Goal: Task Accomplishment & Management: Use online tool/utility

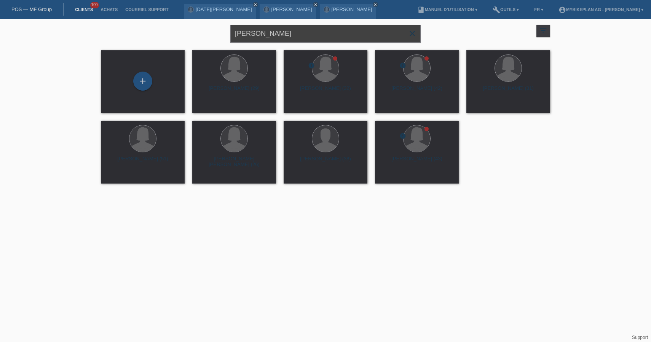
click at [291, 34] on input "[PERSON_NAME]" at bounding box center [325, 34] width 190 height 18
click at [291, 34] on input "Tatjana Recher" at bounding box center [325, 34] width 190 height 18
paste input "[PERSON_NAME]"
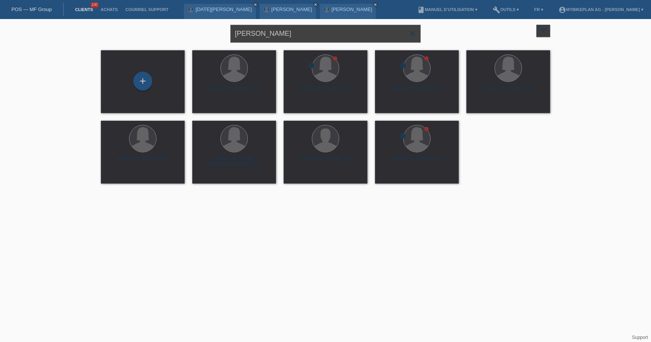
type input "[PERSON_NAME]"
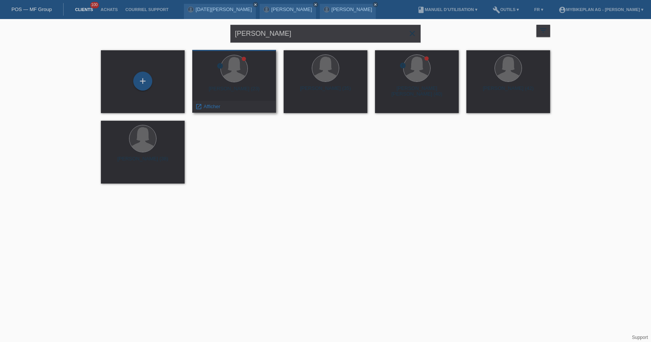
click at [239, 85] on div "error Fabienne Wyssbrod (23) launch Afficher" at bounding box center [234, 81] width 84 height 63
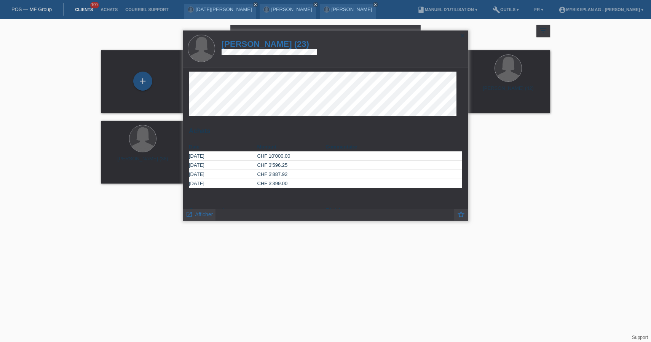
click at [279, 43] on h1 "Fabienne Wyssbrod (23)" at bounding box center [269, 44] width 95 height 10
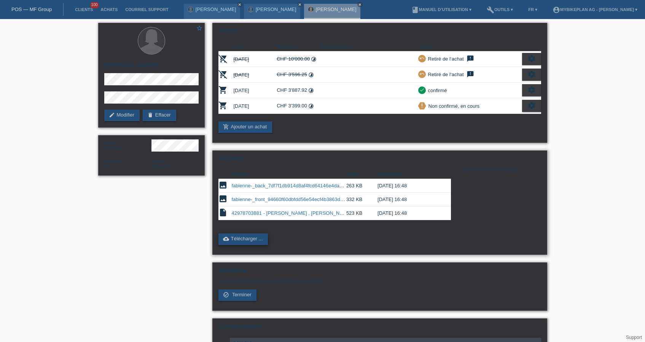
click at [256, 242] on link "cloud_upload Télécharger ..." at bounding box center [244, 238] width 50 height 11
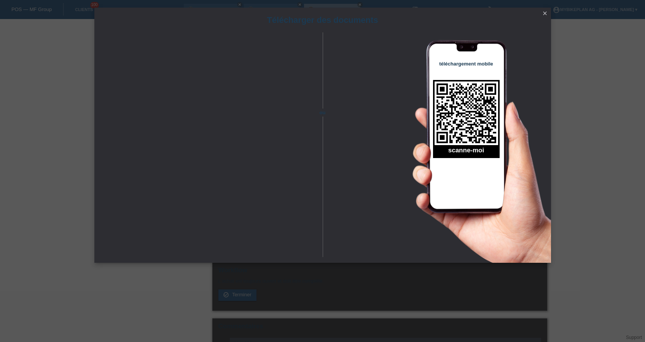
click at [546, 14] on icon "close" at bounding box center [545, 13] width 6 height 6
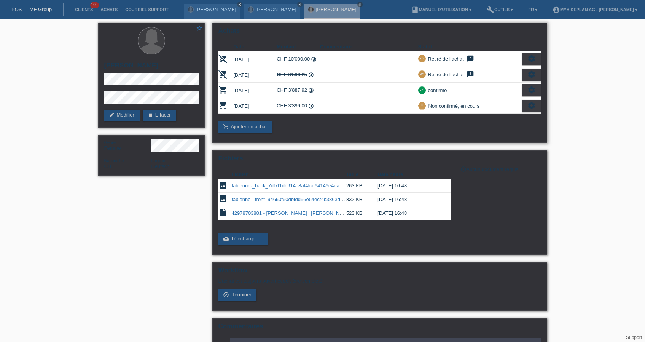
click at [274, 104] on td "28.08.2025" at bounding box center [255, 106] width 43 height 16
click at [255, 102] on td "28.08.2025" at bounding box center [255, 106] width 43 height 16
click at [529, 107] on icon "settings" at bounding box center [532, 105] width 8 height 8
click at [499, 119] on div "fullscreen Afficher" at bounding box center [497, 118] width 84 height 11
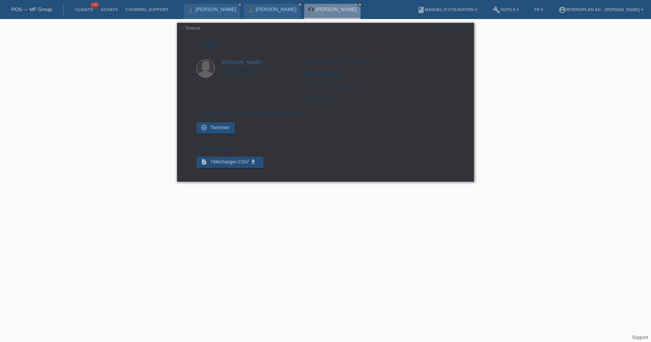
click at [530, 7] on li "FR ▾" at bounding box center [538, 9] width 17 height 19
click at [530, 8] on link "FR ▾" at bounding box center [538, 9] width 17 height 5
click at [523, 18] on div "Deutsch" at bounding box center [516, 18] width 38 height 11
click at [219, 130] on span "Abschliessen" at bounding box center [224, 128] width 29 height 6
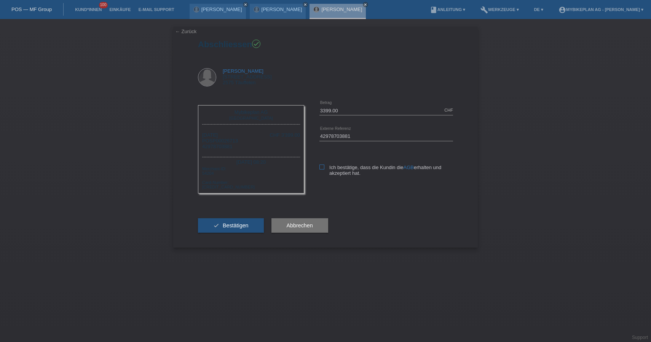
click at [322, 168] on icon at bounding box center [321, 166] width 5 height 5
click at [322, 168] on input "Ich bestätige, dass die Kundin die AGB erhalten und akzeptiert hat." at bounding box center [321, 166] width 5 height 5
checkbox input "true"
click at [249, 230] on button "check Bestätigen" at bounding box center [231, 225] width 66 height 14
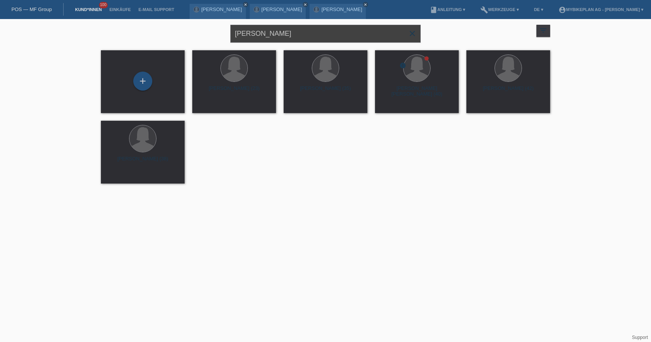
click at [300, 38] on input "[PERSON_NAME]" at bounding box center [325, 34] width 190 height 18
paste input "[PERSON_NAME]"
type input "[PERSON_NAME]"
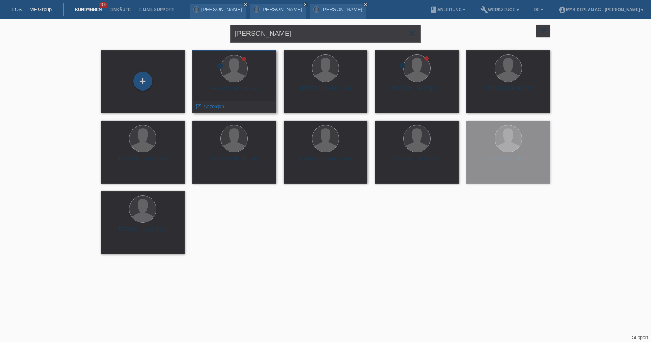
click at [238, 87] on div "Adrian Kuczwara (40)" at bounding box center [234, 92] width 72 height 12
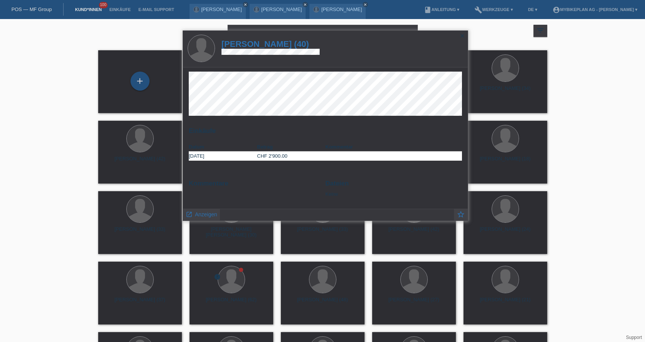
click at [264, 42] on h1 "Adrian Kuczwara (40)" at bounding box center [271, 44] width 98 height 10
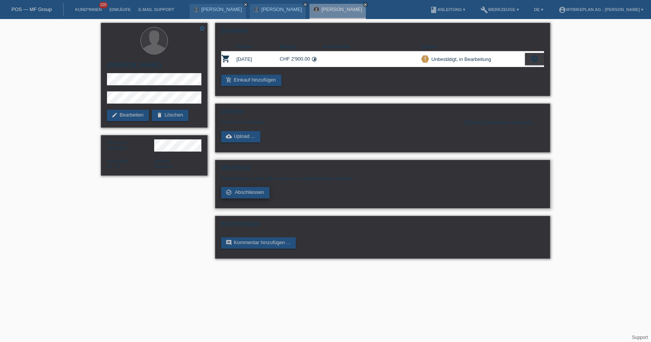
click at [254, 194] on span "Abschliessen" at bounding box center [249, 192] width 29 height 6
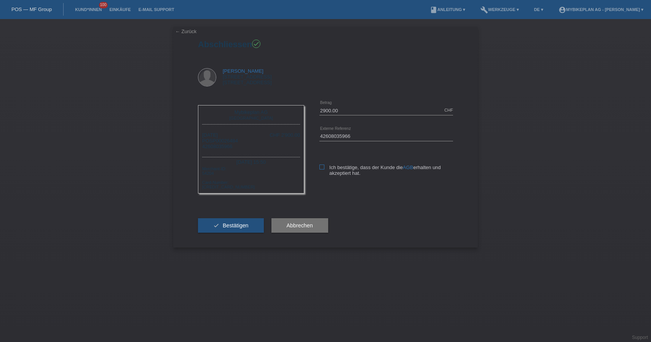
click at [322, 166] on icon at bounding box center [321, 166] width 5 height 5
click at [322, 166] on input "Ich bestätige, dass der Kunde die AGB erhalten und akzeptiert hat." at bounding box center [321, 166] width 5 height 5
checkbox input "true"
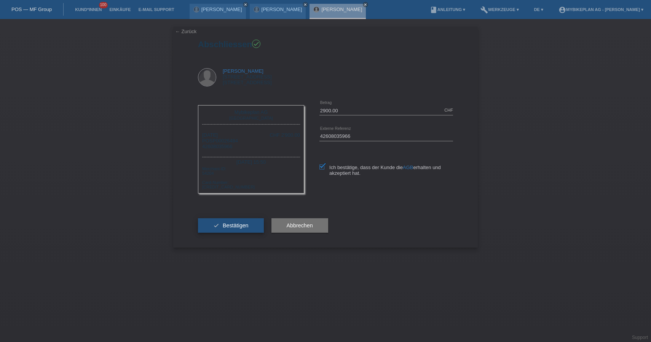
click at [226, 233] on button "check Bestätigen" at bounding box center [231, 225] width 66 height 14
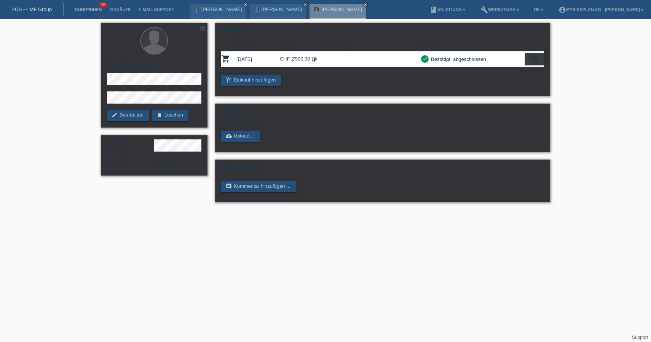
click at [42, 10] on link "POS — MF Group" at bounding box center [31, 9] width 40 height 6
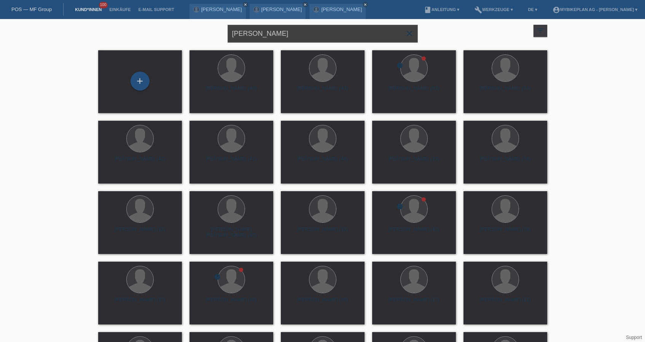
click at [280, 35] on input "[PERSON_NAME]" at bounding box center [323, 34] width 190 height 18
paste input "[PERSON_NAME]"
type input "[PERSON_NAME]"
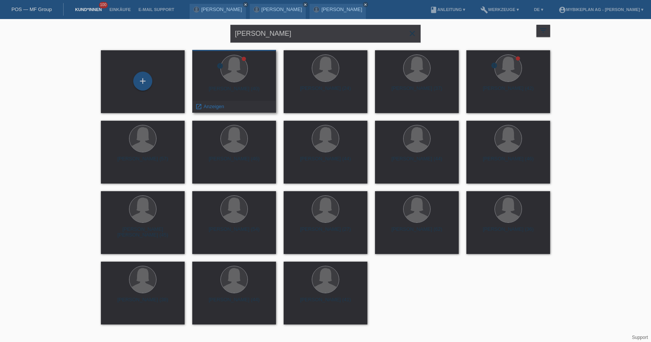
click at [249, 89] on div "Manuela Medosch (40)" at bounding box center [234, 92] width 72 height 12
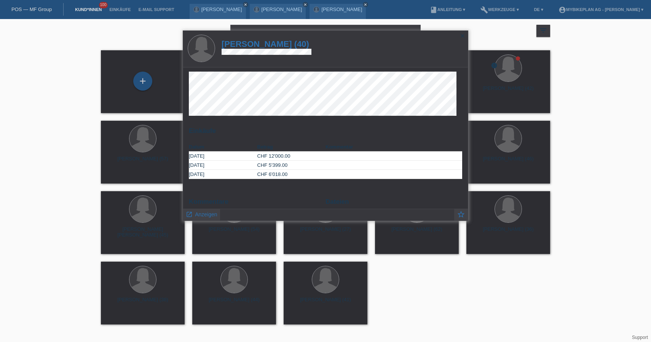
click at [266, 44] on h1 "Manuela Medosch (40)" at bounding box center [267, 44] width 90 height 10
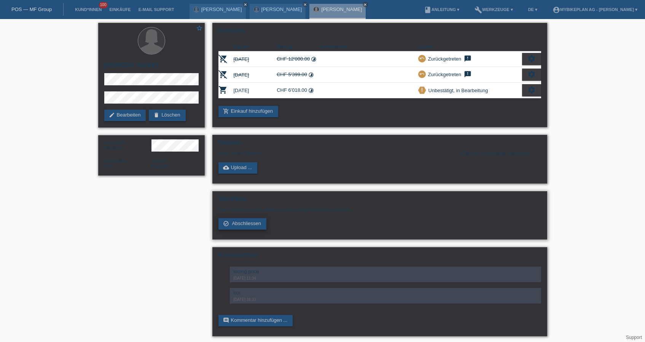
click at [235, 226] on span "Abschliessen" at bounding box center [246, 223] width 29 height 6
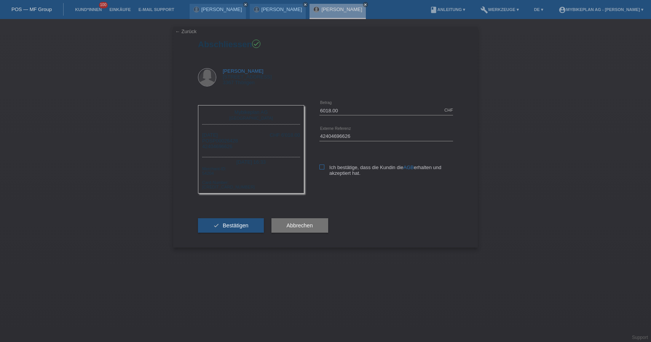
click at [325, 168] on label "Ich bestätige, dass die Kundin die AGB erhalten und akzeptiert hat." at bounding box center [386, 169] width 134 height 11
click at [324, 168] on input "Ich bestätige, dass die Kundin die AGB erhalten und akzeptiert hat." at bounding box center [321, 166] width 5 height 5
checkbox input "true"
click at [242, 228] on span "Bestätigen" at bounding box center [236, 225] width 26 height 6
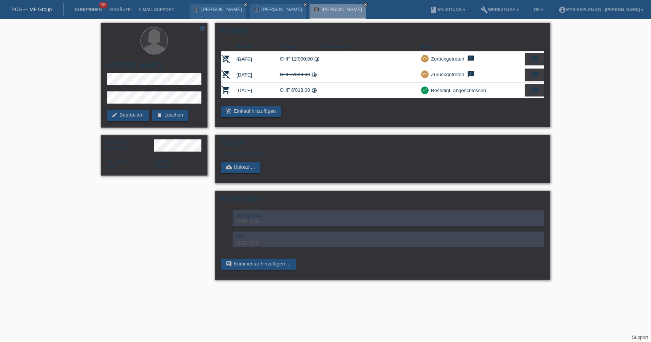
click at [19, 10] on link "POS — MF Group" at bounding box center [31, 9] width 40 height 6
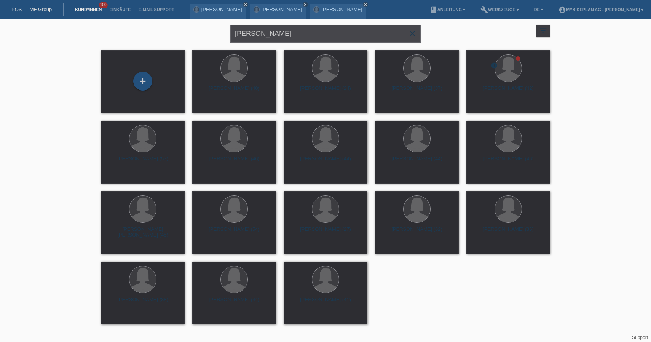
click at [303, 37] on input "[PERSON_NAME]" at bounding box center [325, 34] width 190 height 18
paste input "Jessica Lanz"
type input "Jessica Lanz"
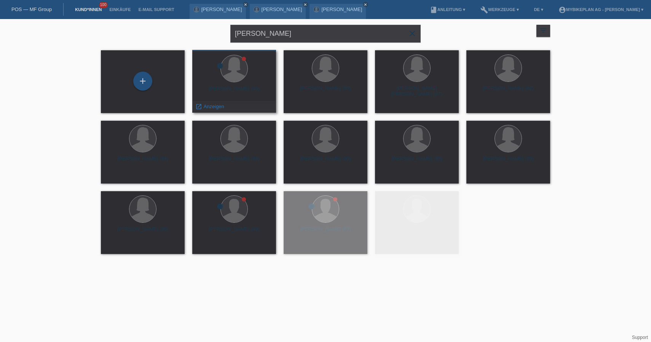
click at [236, 88] on div "Jessica Lanz (46)" at bounding box center [234, 92] width 72 height 12
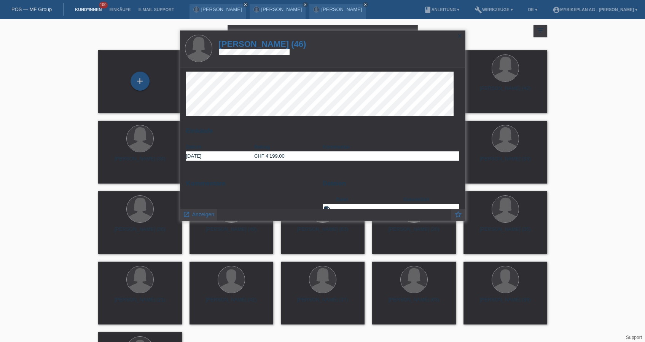
click at [274, 45] on h1 "Jessica Lanz (46)" at bounding box center [263, 44] width 88 height 10
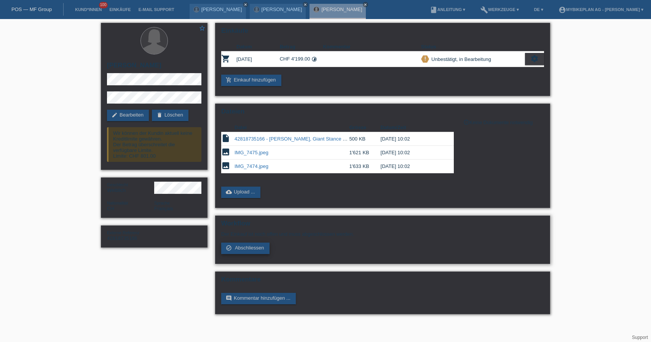
click at [252, 251] on span "Abschliessen" at bounding box center [249, 248] width 29 height 6
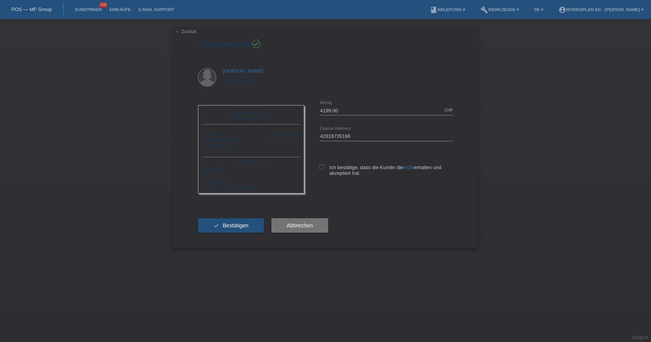
click at [321, 166] on icon at bounding box center [321, 166] width 5 height 5
click at [321, 166] on input "Ich bestätige, dass die Kundin die AGB erhalten und akzeptiert hat." at bounding box center [321, 166] width 5 height 5
checkbox input "true"
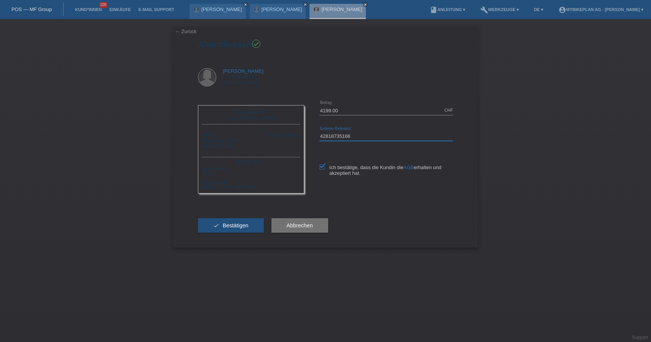
click at [348, 136] on input "42818735166" at bounding box center [386, 136] width 134 height 10
paste input "3014122290"
type input "43014122290"
click at [243, 228] on span "Bestätigen" at bounding box center [236, 225] width 26 height 6
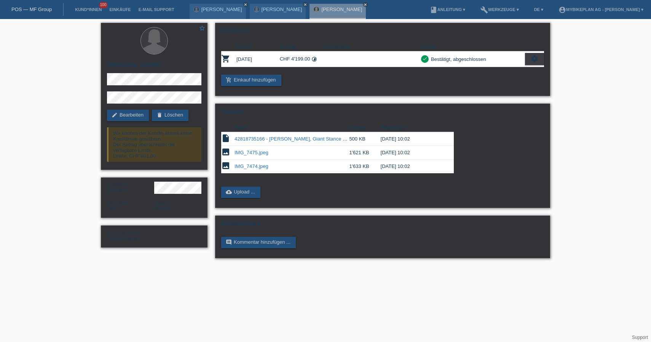
click at [44, 11] on link "POS — MF Group" at bounding box center [31, 9] width 40 height 6
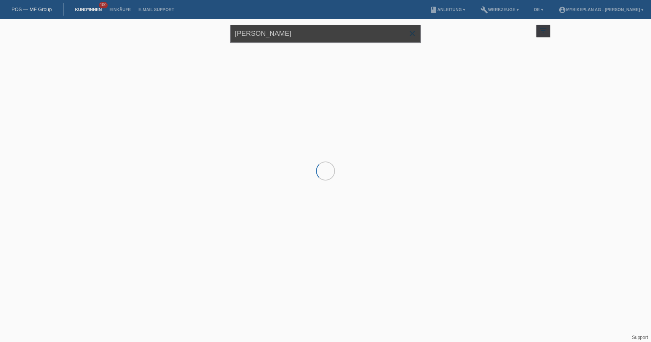
click at [292, 37] on input "[PERSON_NAME]" at bounding box center [325, 34] width 190 height 18
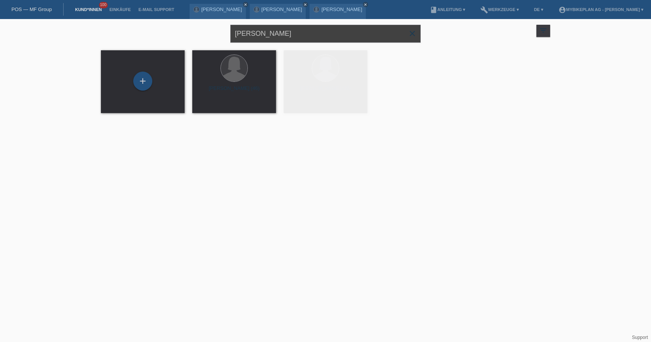
click at [292, 37] on input "[PERSON_NAME]" at bounding box center [325, 34] width 190 height 18
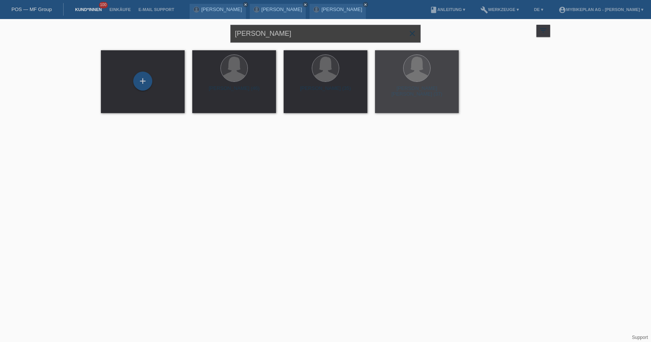
click at [292, 37] on input "[PERSON_NAME]" at bounding box center [325, 34] width 190 height 18
paste input "[PERSON_NAME]"
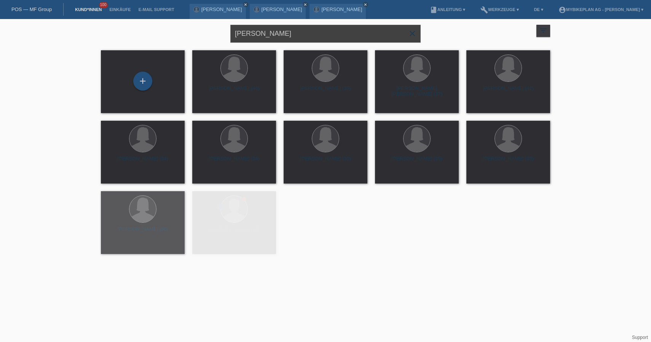
type input "[PERSON_NAME]"
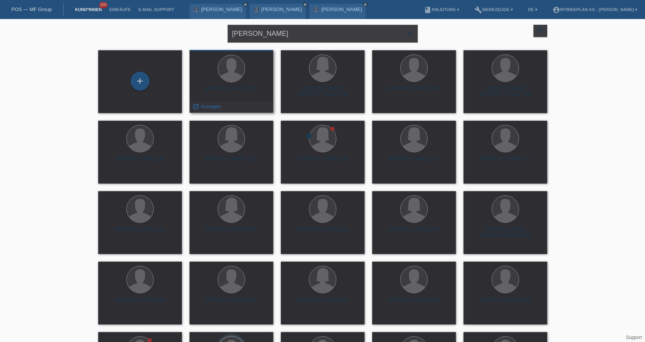
click at [225, 89] on div "[PERSON_NAME] (26)" at bounding box center [232, 92] width 72 height 12
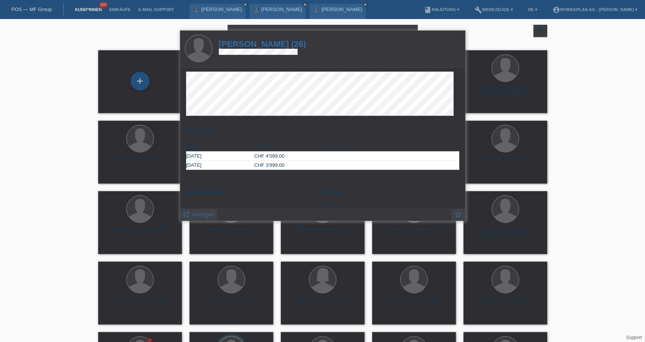
click at [266, 43] on h1 "Alex Schneider (26)" at bounding box center [263, 44] width 88 height 10
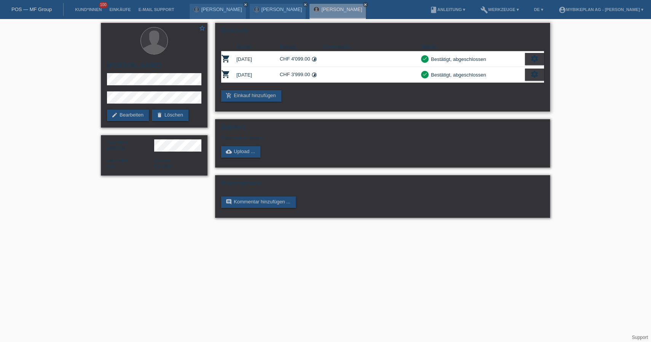
click at [266, 78] on td "[DATE]" at bounding box center [257, 75] width 43 height 16
click at [532, 75] on icon "settings" at bounding box center [534, 74] width 8 height 8
click at [533, 77] on icon "settings" at bounding box center [534, 74] width 8 height 8
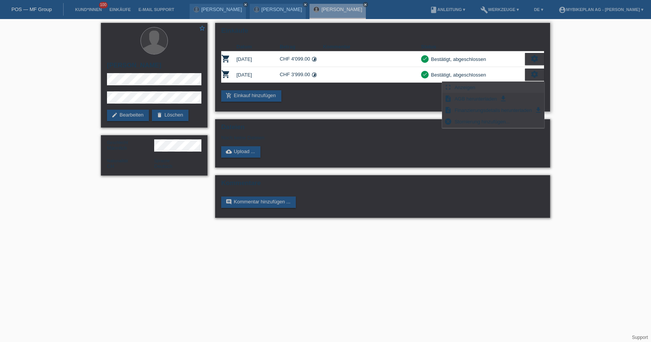
click at [466, 89] on span "Anzeigen" at bounding box center [464, 87] width 23 height 9
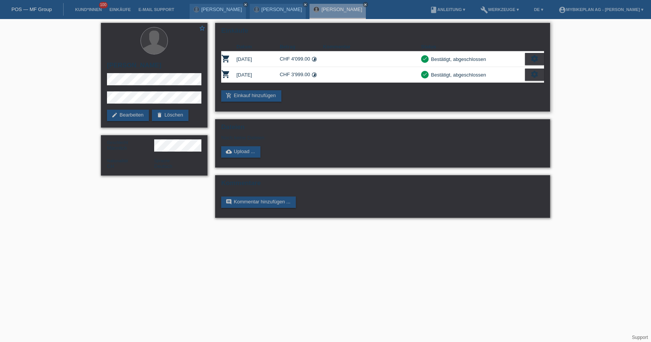
click at [533, 59] on icon "settings" at bounding box center [534, 58] width 8 height 8
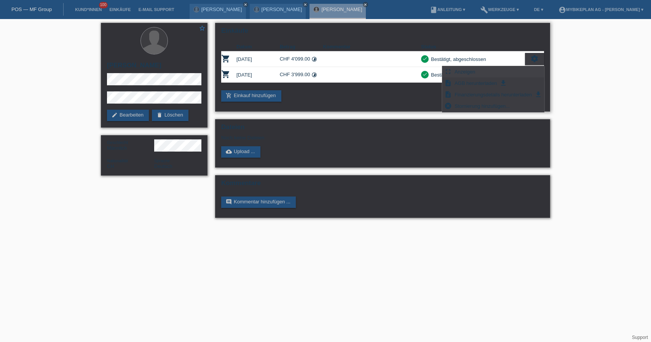
click at [504, 70] on div "fullscreen Anzeigen" at bounding box center [492, 71] width 101 height 11
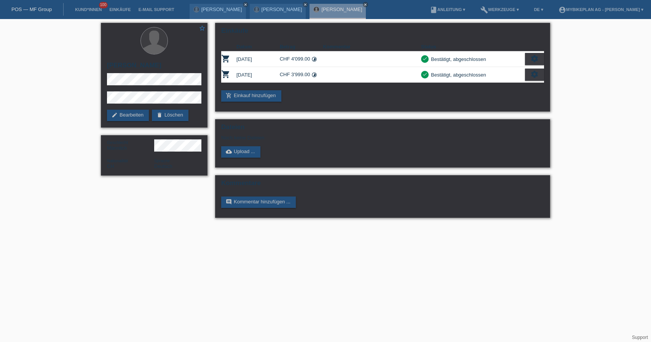
click at [39, 11] on link "POS — MF Group" at bounding box center [31, 9] width 40 height 6
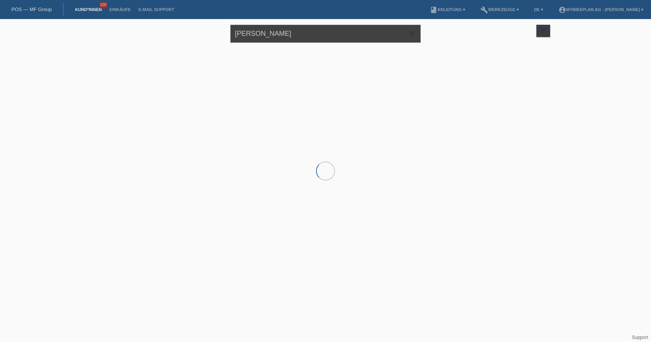
click at [292, 34] on input "[PERSON_NAME]" at bounding box center [325, 34] width 190 height 18
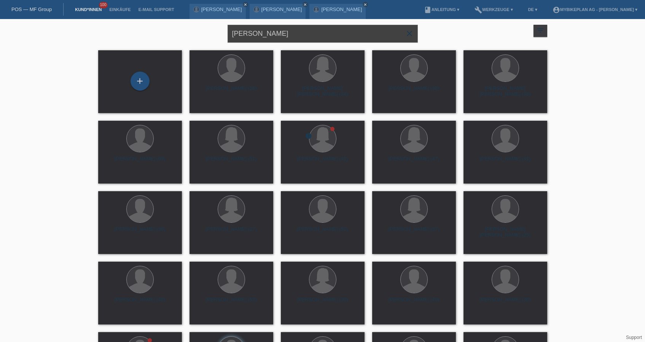
click at [279, 34] on input "[PERSON_NAME]" at bounding box center [323, 34] width 190 height 18
paste input "POSP00026013"
type input "POSP00026013"
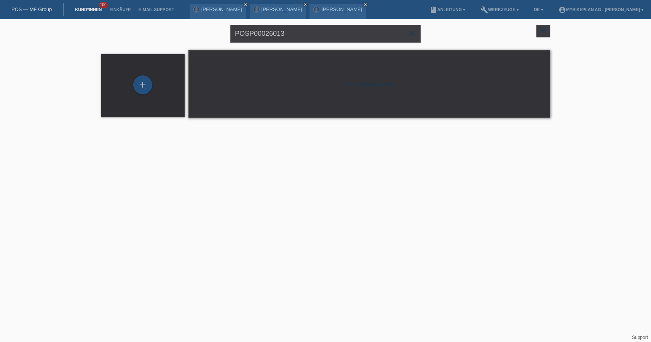
click at [34, 8] on link "POS — MF Group" at bounding box center [31, 9] width 40 height 6
click at [447, 8] on link "book Anleitung ▾" at bounding box center [447, 9] width 43 height 5
click at [498, 77] on div "Keine Suchergebnisse" at bounding box center [369, 83] width 362 height 67
click at [544, 32] on icon "filter_list" at bounding box center [543, 30] width 8 height 8
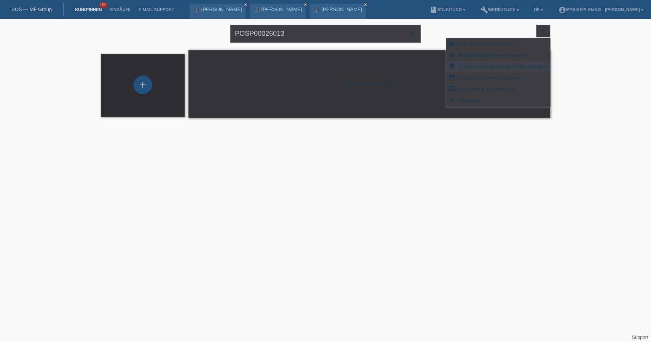
click at [414, 35] on icon "close" at bounding box center [412, 33] width 9 height 9
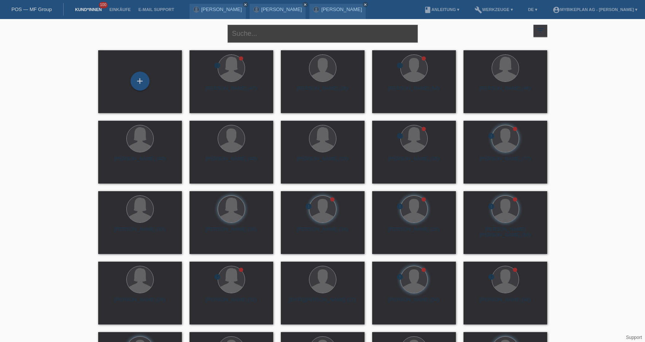
paste input "klaudia smetek"
type input "klaudia smetek"
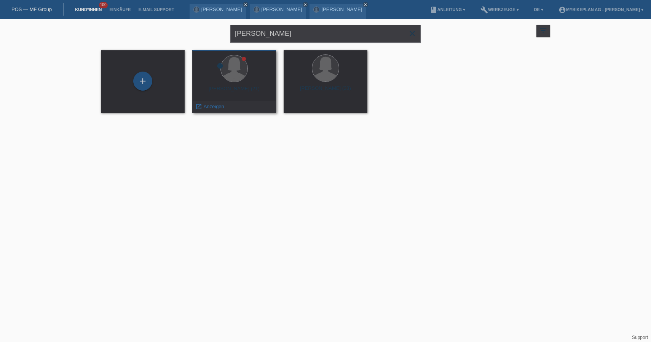
click at [241, 89] on div "Klaudia Smetek (21)" at bounding box center [234, 92] width 72 height 12
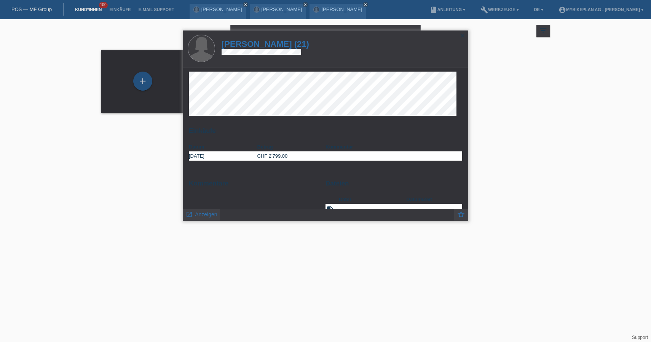
click at [270, 45] on h1 "Klaudia Smetek (21)" at bounding box center [266, 44] width 88 height 10
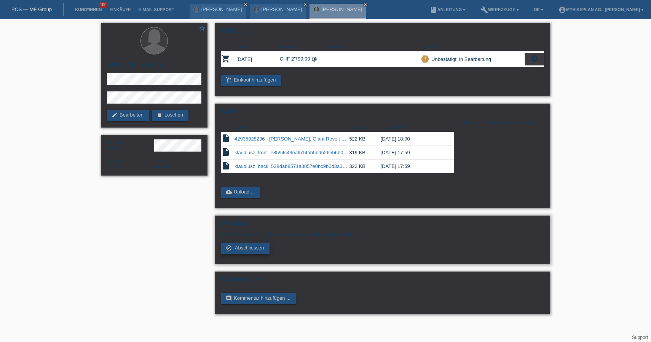
click at [255, 251] on span "Abschliessen" at bounding box center [249, 248] width 29 height 6
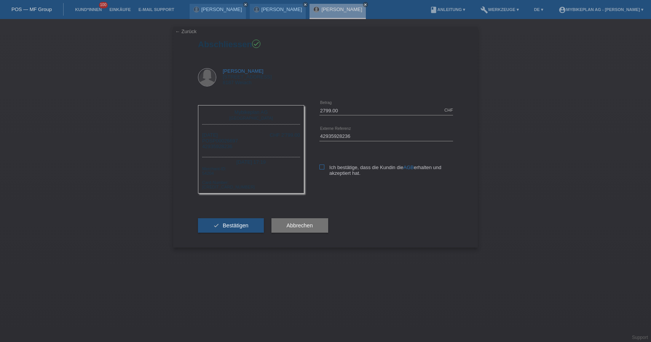
click at [323, 168] on icon at bounding box center [321, 166] width 5 height 5
click at [323, 168] on input "Ich bestätige, dass die Kundin die AGB erhalten und akzeptiert hat." at bounding box center [321, 166] width 5 height 5
checkbox input "true"
click at [251, 229] on button "check Bestätigen" at bounding box center [231, 225] width 66 height 14
